Goal: Information Seeking & Learning: Learn about a topic

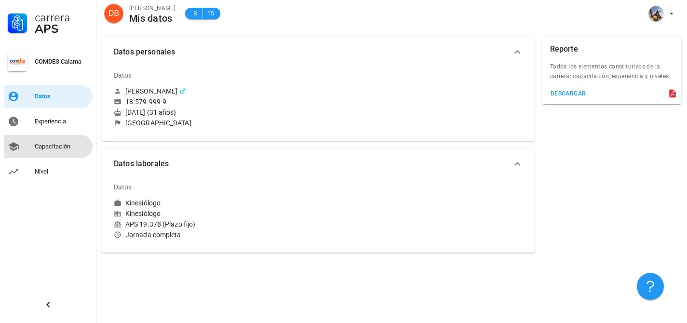
click at [51, 150] on div "Capacitación" at bounding box center [62, 146] width 54 height 15
